Goal: Task Accomplishment & Management: Manage account settings

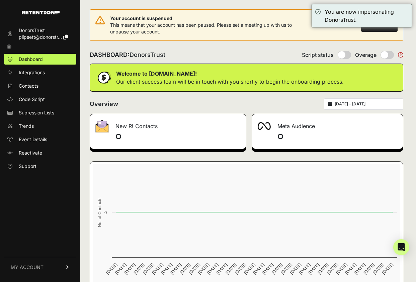
click at [303, 44] on div "Your account is suspended This means that your account has been paused. Please …" at bounding box center [247, 27] width 314 height 37
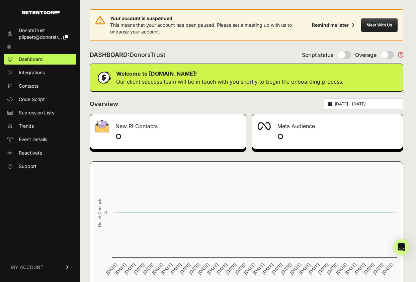
click at [44, 259] on link "MY ACCOUNT" at bounding box center [40, 267] width 72 height 20
click at [44, 212] on ul "Account Details API Details Notifications Billing Subscription Sign Out" at bounding box center [40, 239] width 72 height 78
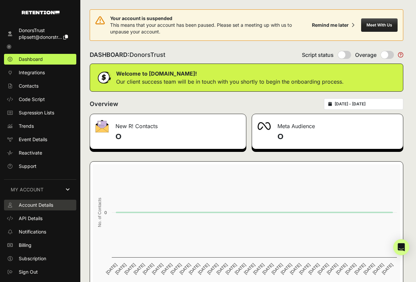
click at [44, 210] on link "Account Details" at bounding box center [40, 205] width 72 height 11
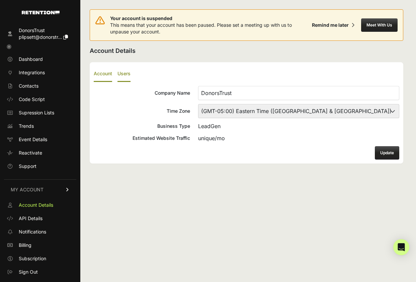
click at [123, 67] on label "Users" at bounding box center [124, 74] width 13 height 16
click at [0, 0] on input "Users" at bounding box center [0, 0] width 0 height 0
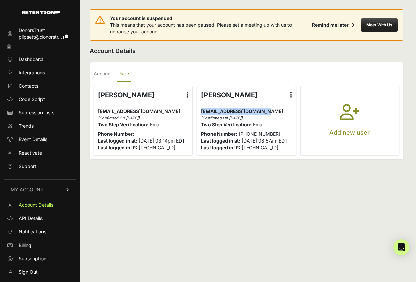
drag, startPoint x: 202, startPoint y: 113, endPoint x: 271, endPoint y: 112, distance: 69.3
click at [271, 112] on p "[EMAIL_ADDRESS][DOMAIN_NAME] [EMAIL_ADDRESS][DOMAIN_NAME] (Confirmed On [DATE])" at bounding box center [246, 114] width 90 height 13
copy span "[EMAIL_ADDRESS][DOMAIN_NAME]"
click at [260, 44] on div "Your account is suspended This means that your account has been paused. Please …" at bounding box center [247, 27] width 314 height 37
